Goal: Task Accomplishment & Management: Manage account settings

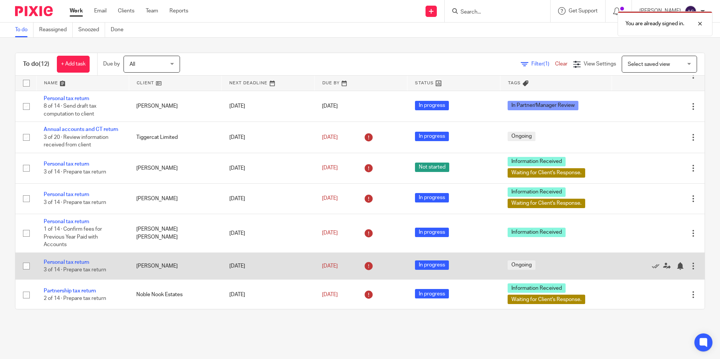
scroll to position [156, 0]
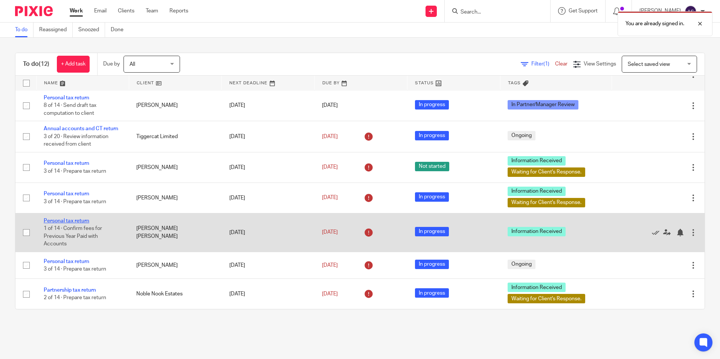
click at [87, 222] on link "Personal tax return" at bounding box center [67, 220] width 46 height 5
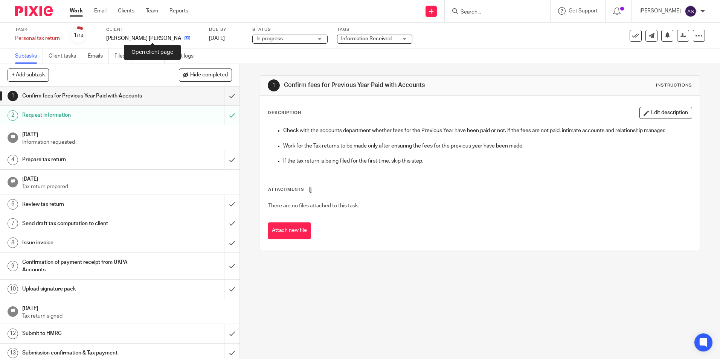
click at [184, 36] on icon at bounding box center [187, 38] width 6 height 6
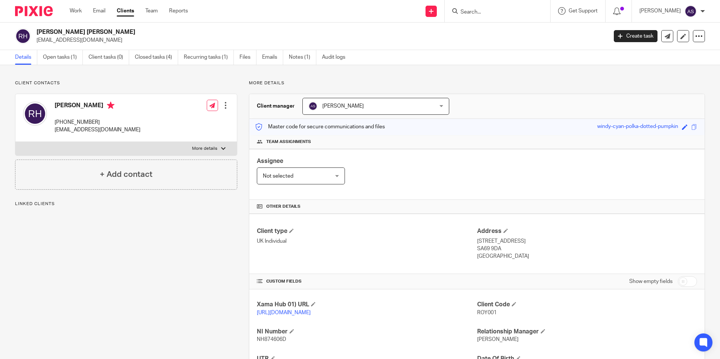
click at [50, 8] on img at bounding box center [34, 11] width 38 height 10
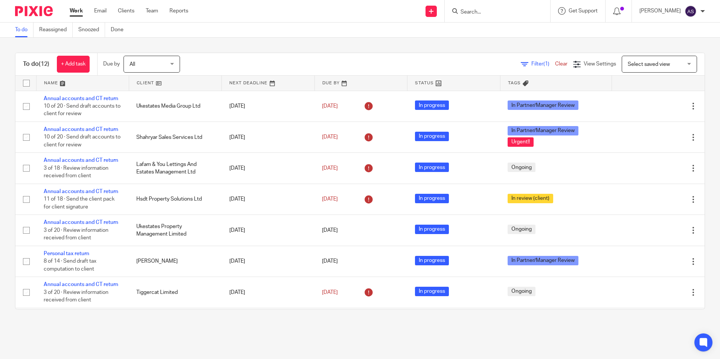
click at [415, 32] on div "To do Reassigned Snoozed Done" at bounding box center [360, 30] width 720 height 15
